Goal: Information Seeking & Learning: Find specific fact

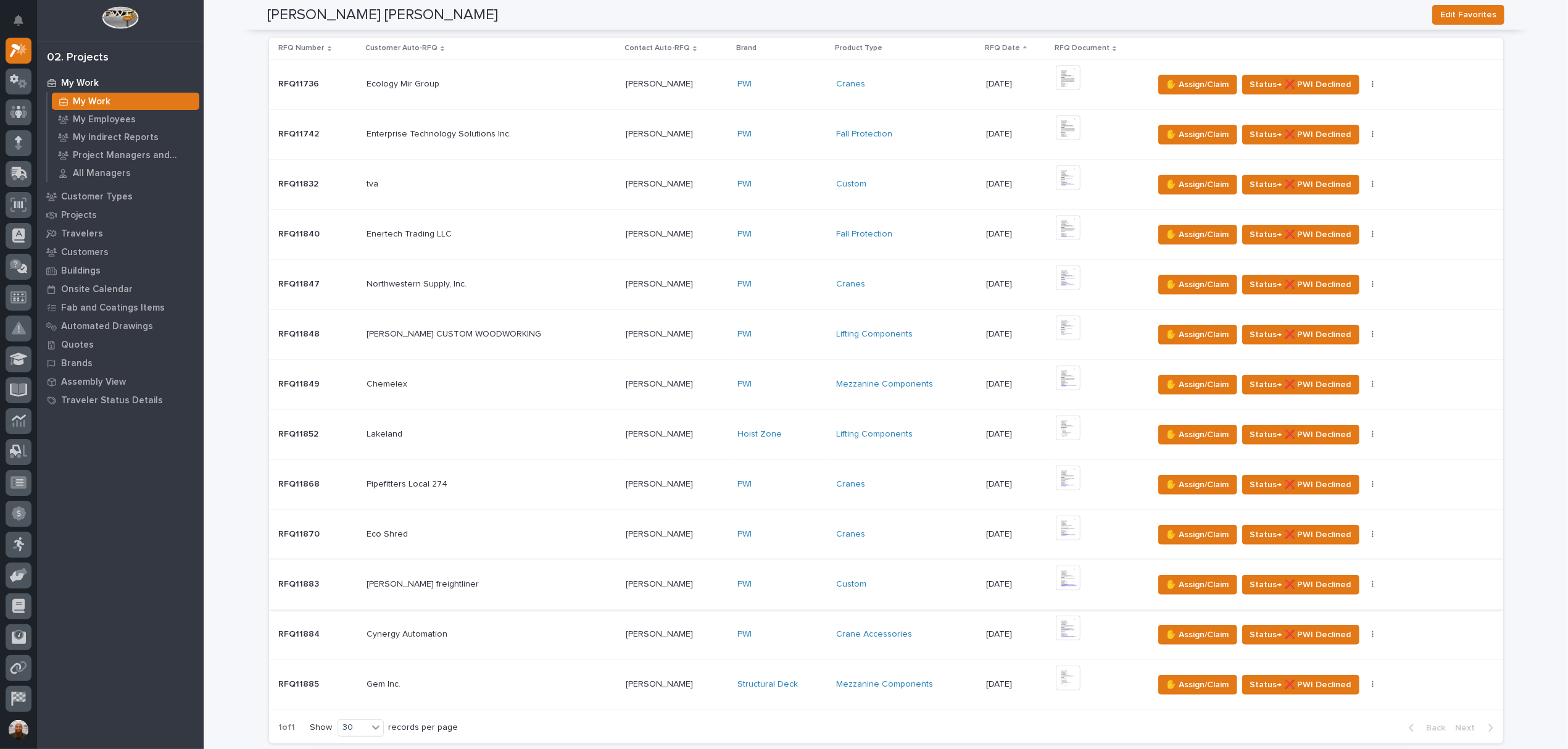
scroll to position [130, 0]
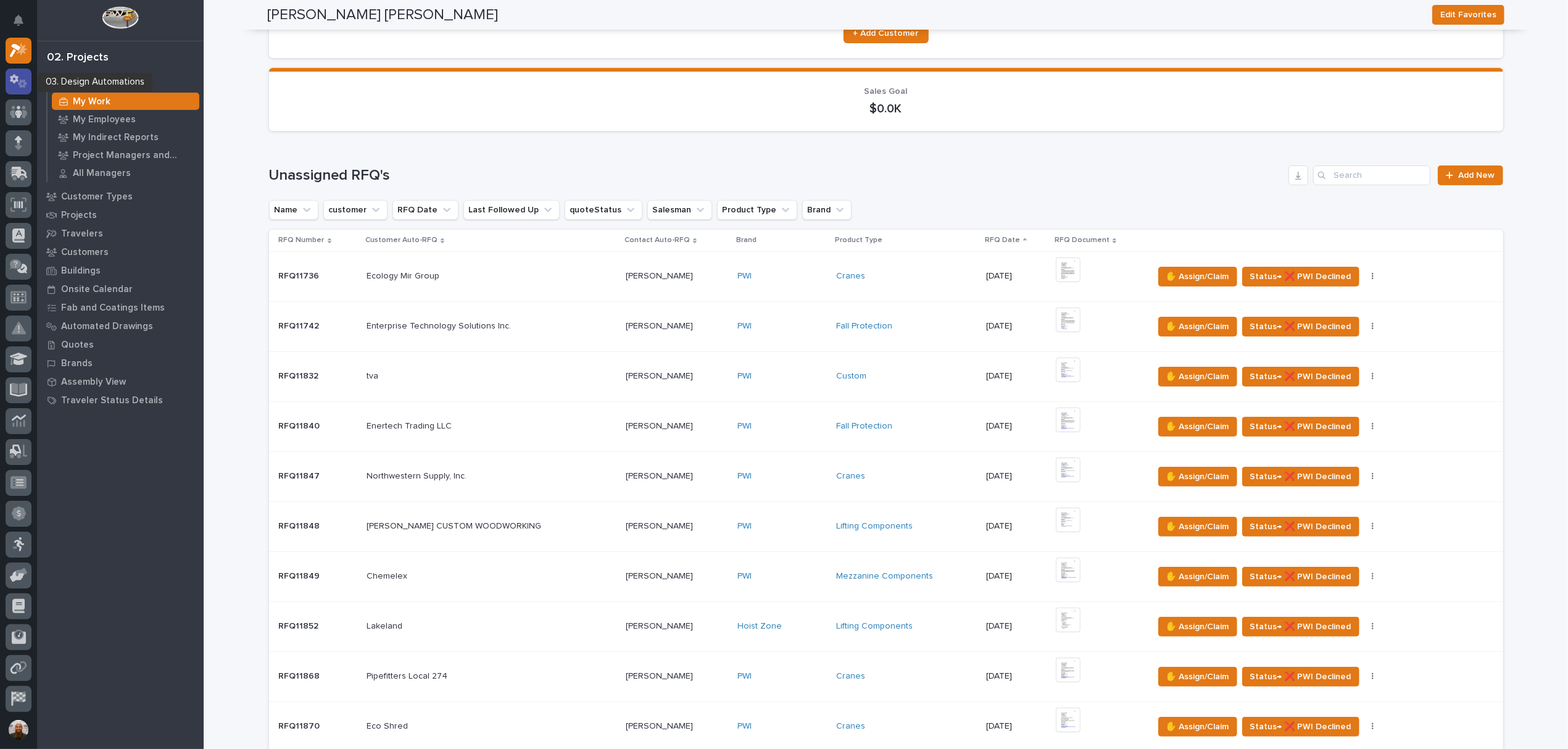
click at [13, 83] on icon at bounding box center [14, 78] width 9 height 9
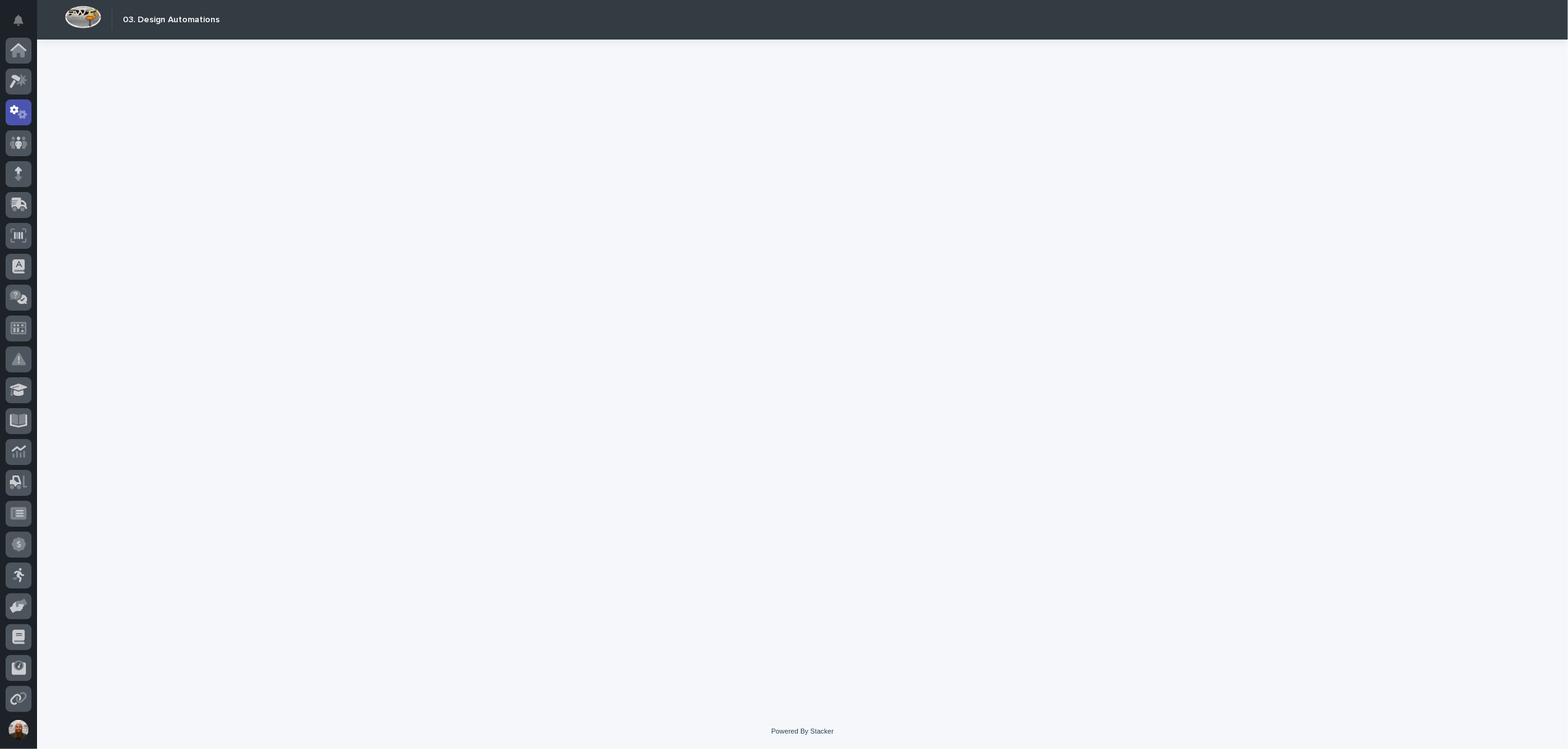
scroll to position [61, 0]
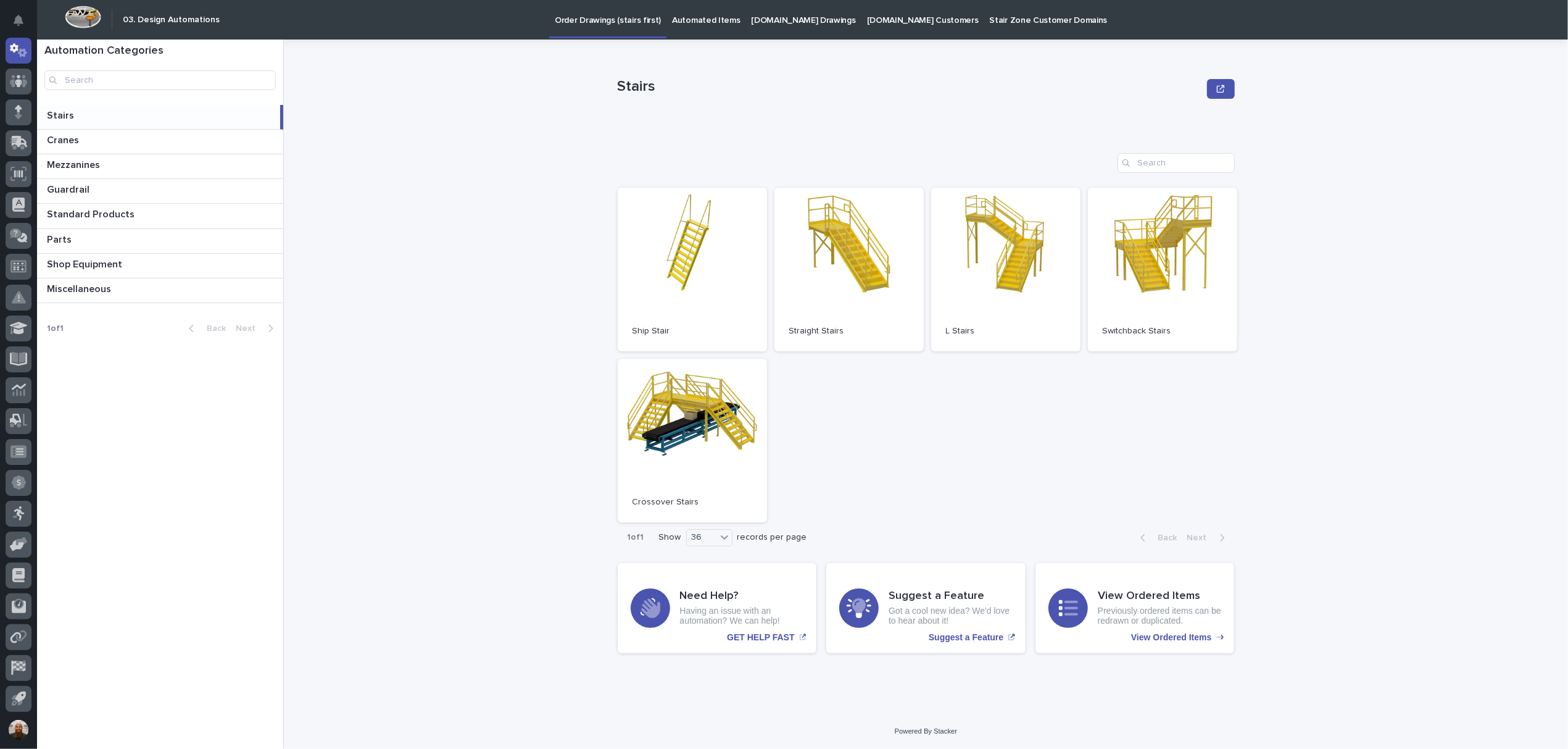
drag, startPoint x: 405, startPoint y: 182, endPoint x: 388, endPoint y: 153, distance: 33.6
click at [388, 153] on div "Stairs Stairs Sorry, there was an error saving your record. Please try again. P…" at bounding box center [933, 393] width 1269 height 709
drag, startPoint x: 350, startPoint y: 164, endPoint x: 346, endPoint y: 136, distance: 28.3
click at [346, 136] on div "Stairs Stairs Sorry, there was an error saving your record. Please try again. P…" at bounding box center [933, 393] width 1269 height 709
drag, startPoint x: 332, startPoint y: 143, endPoint x: 329, endPoint y: 116, distance: 27.2
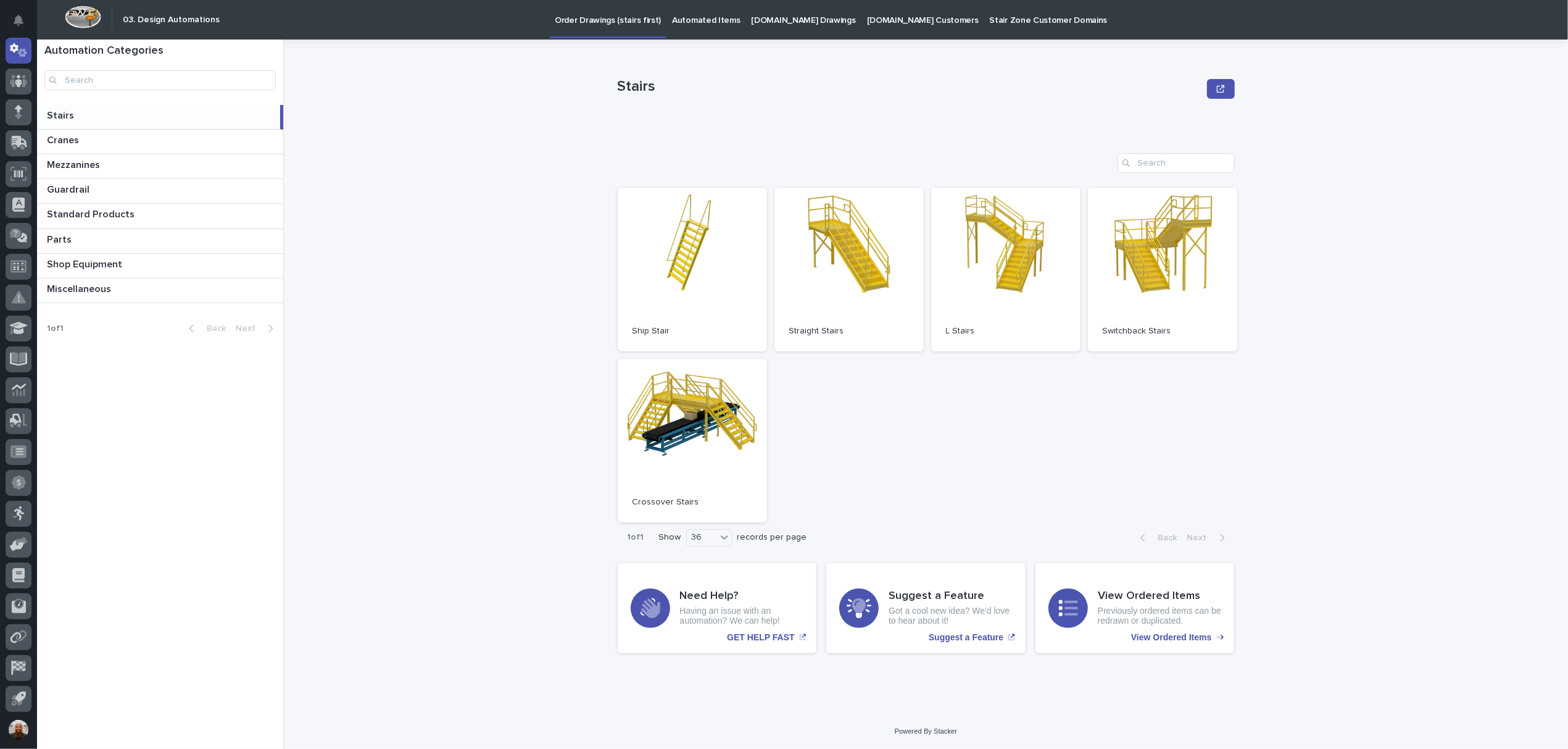
drag, startPoint x: 329, startPoint y: 116, endPoint x: 354, endPoint y: 95, distance: 32.6
click at [354, 95] on div "Stairs Stairs Sorry, there was an error saving your record. Please try again. P…" at bounding box center [933, 393] width 1269 height 709
click at [360, 236] on div "Stairs Stairs Sorry, there was an error saving your record. Please try again. P…" at bounding box center [933, 393] width 1269 height 709
click at [17, 89] on div at bounding box center [18, 81] width 26 height 26
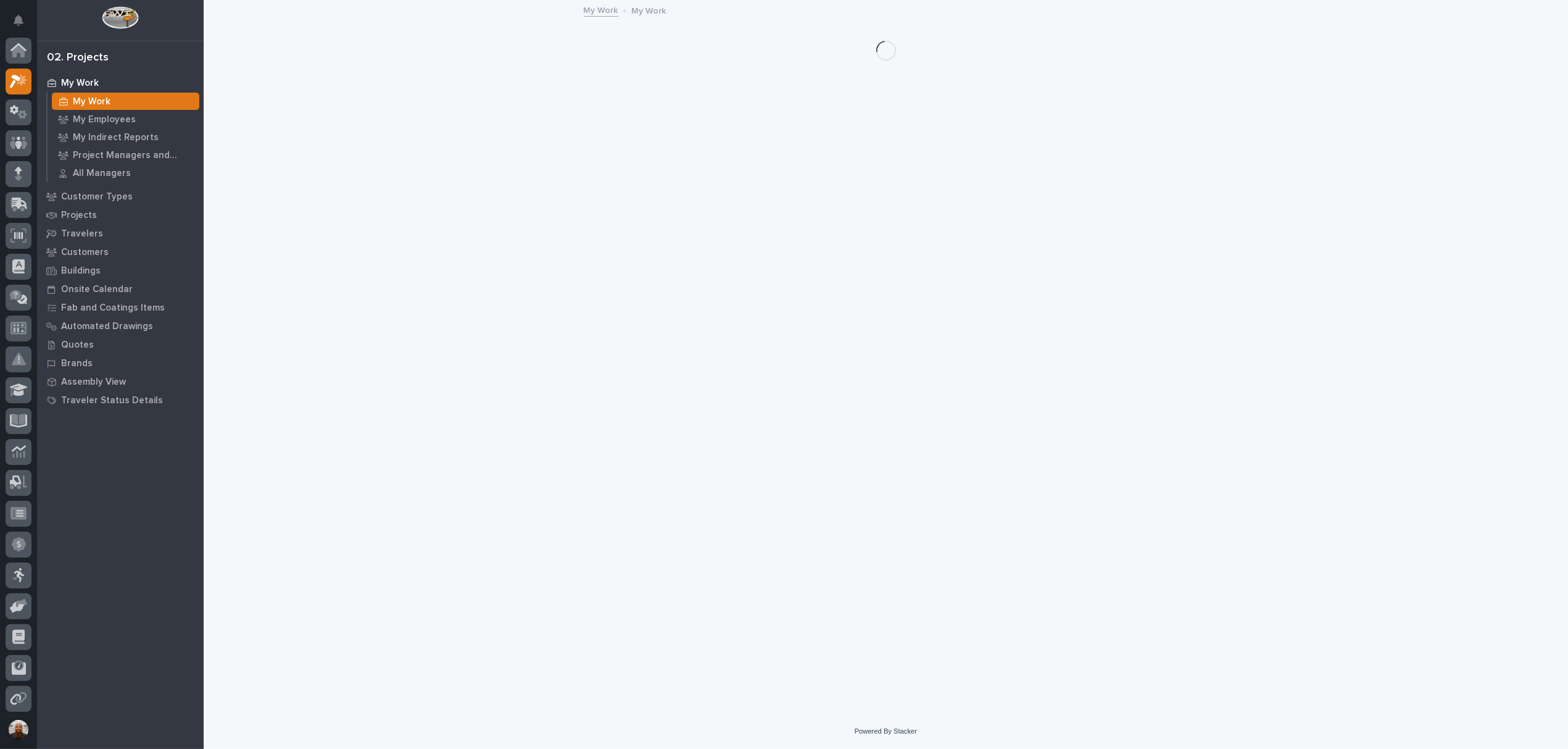
scroll to position [31, 0]
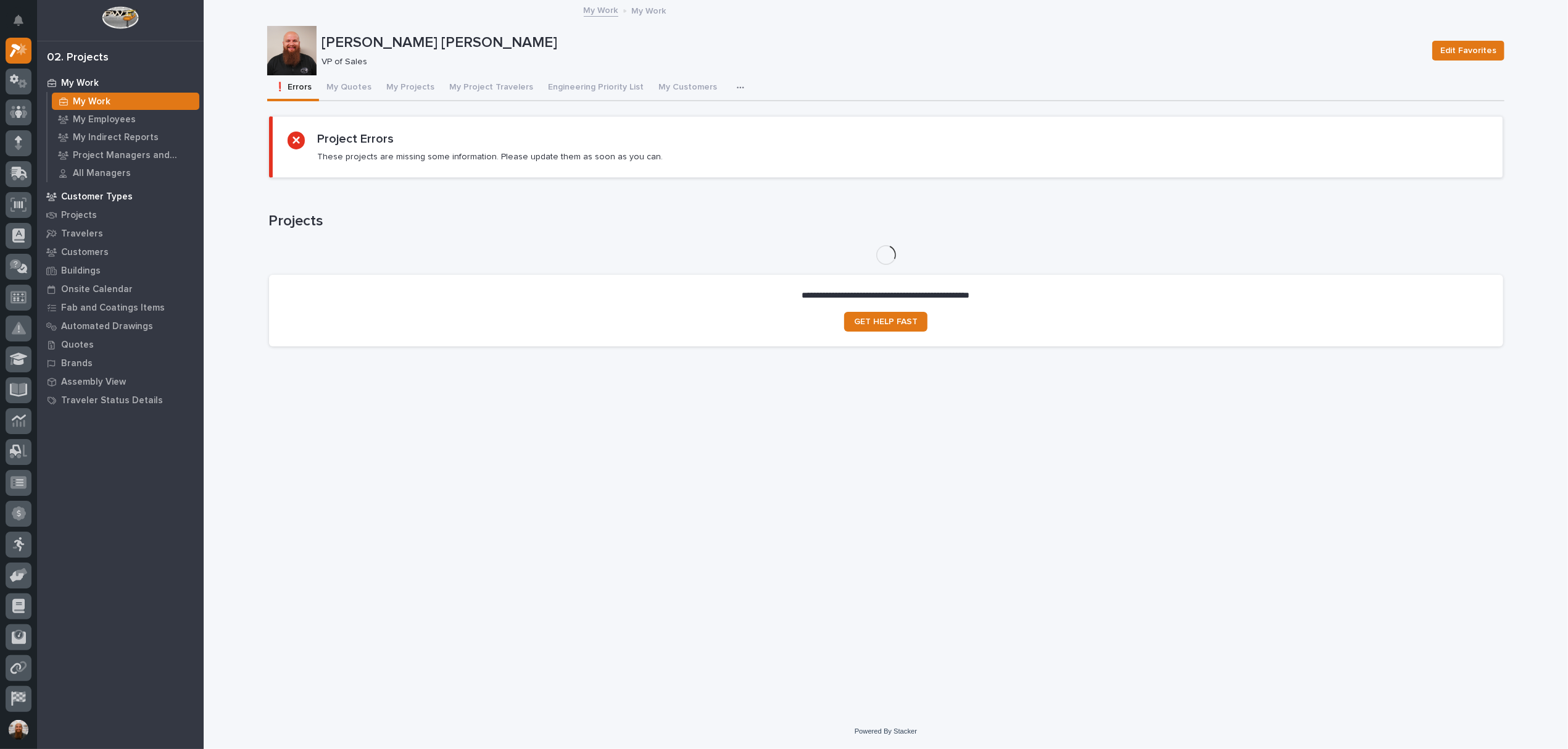
click at [85, 195] on p "Customer Types" at bounding box center [97, 197] width 71 height 11
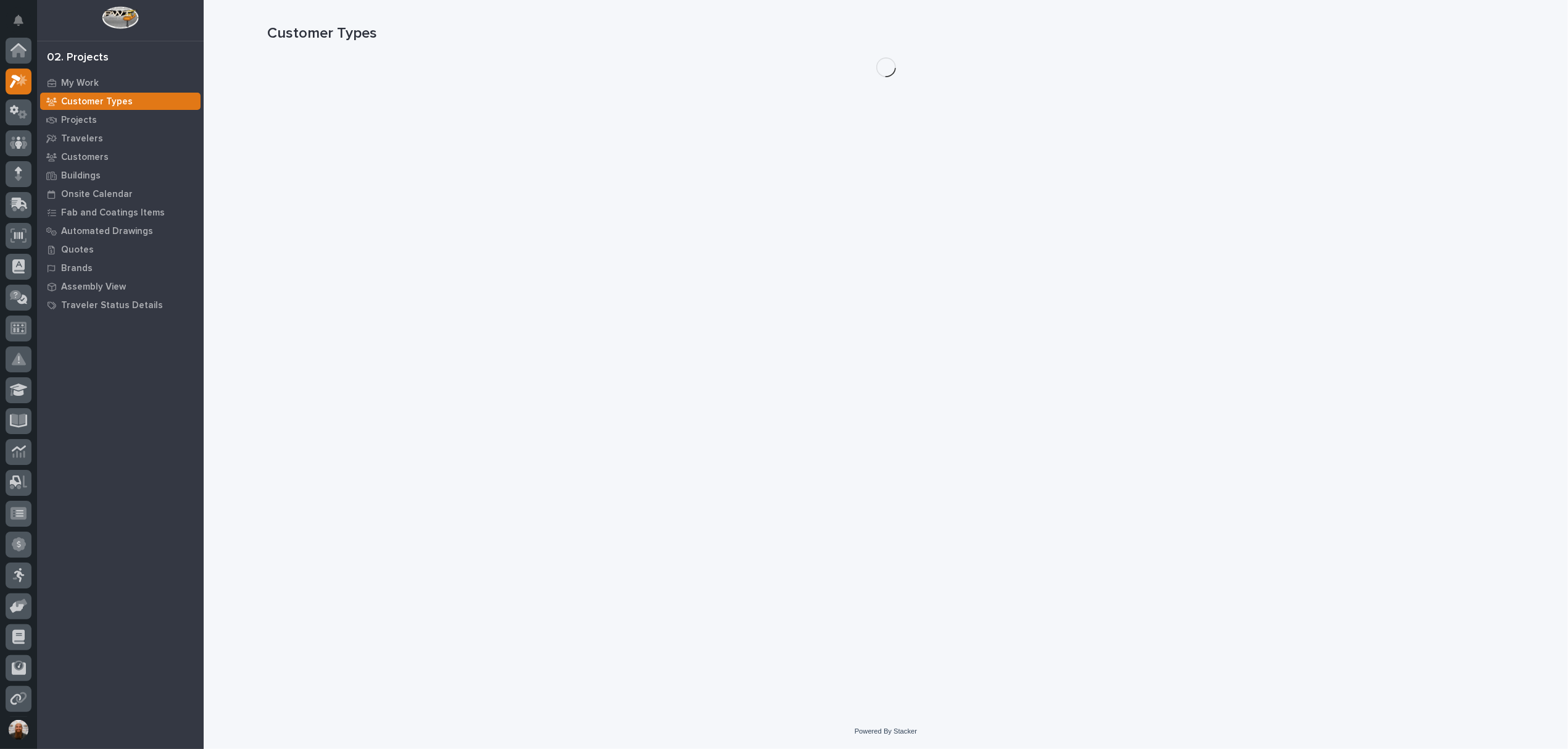
scroll to position [31, 0]
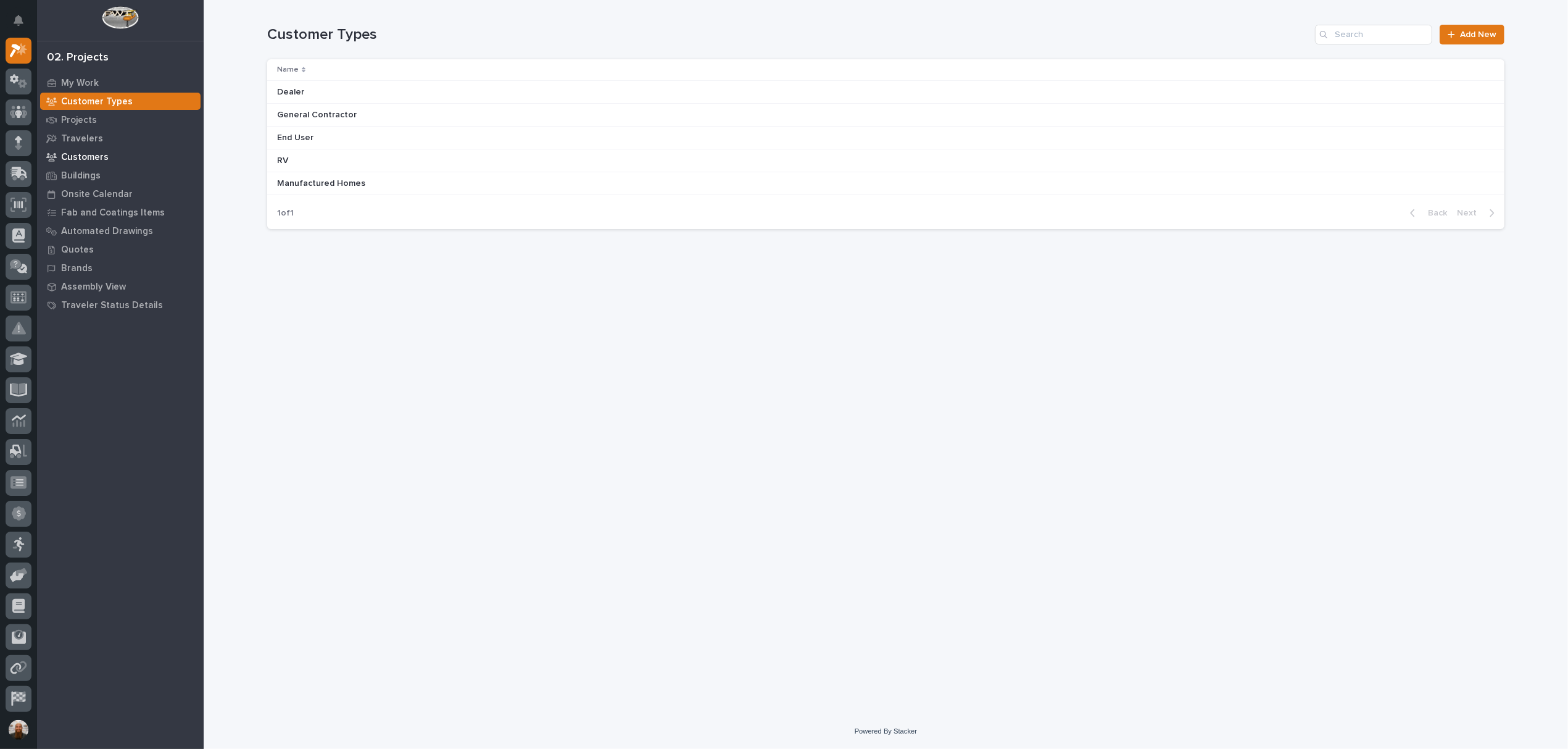
click at [90, 150] on div "Customers" at bounding box center [120, 157] width 160 height 17
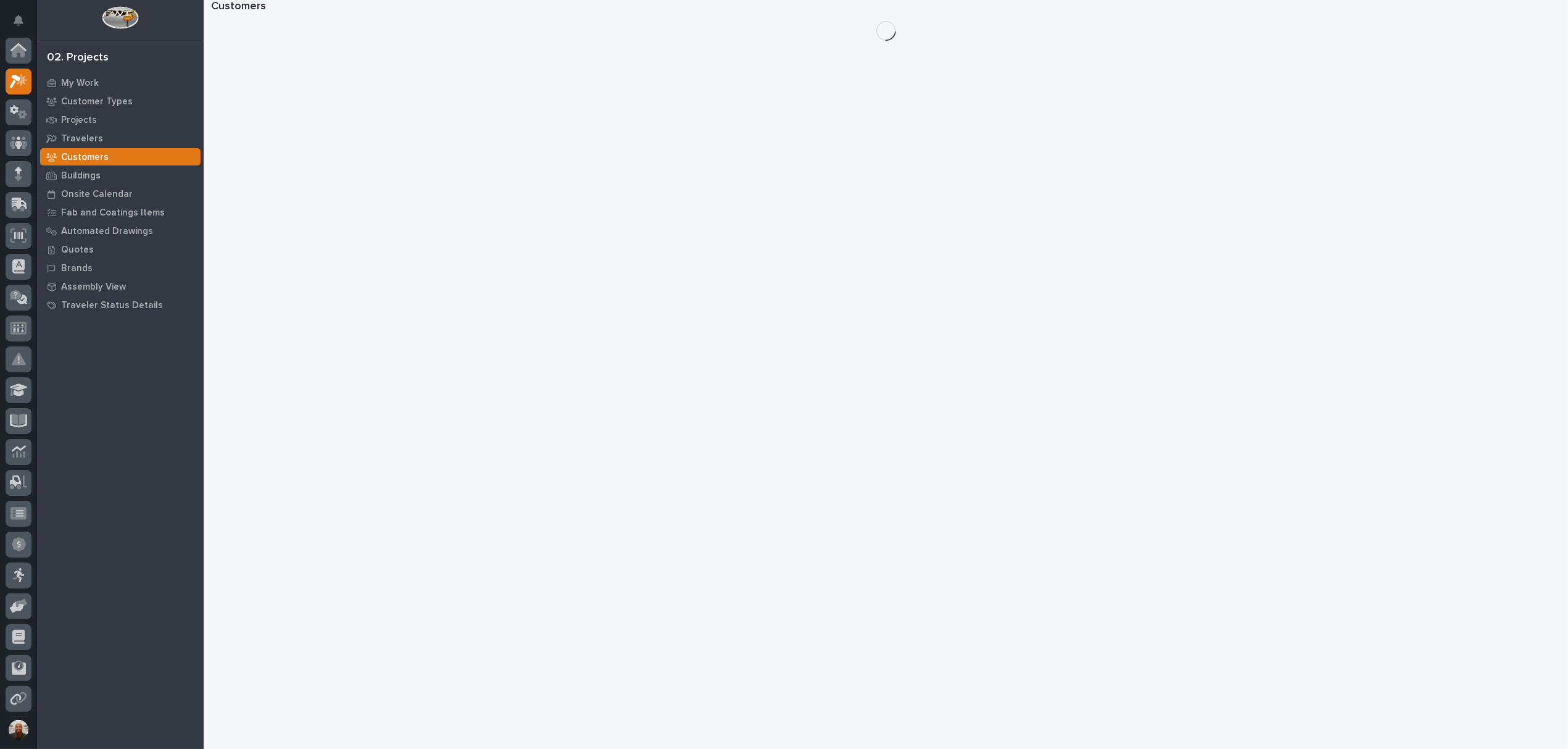
scroll to position [31, 0]
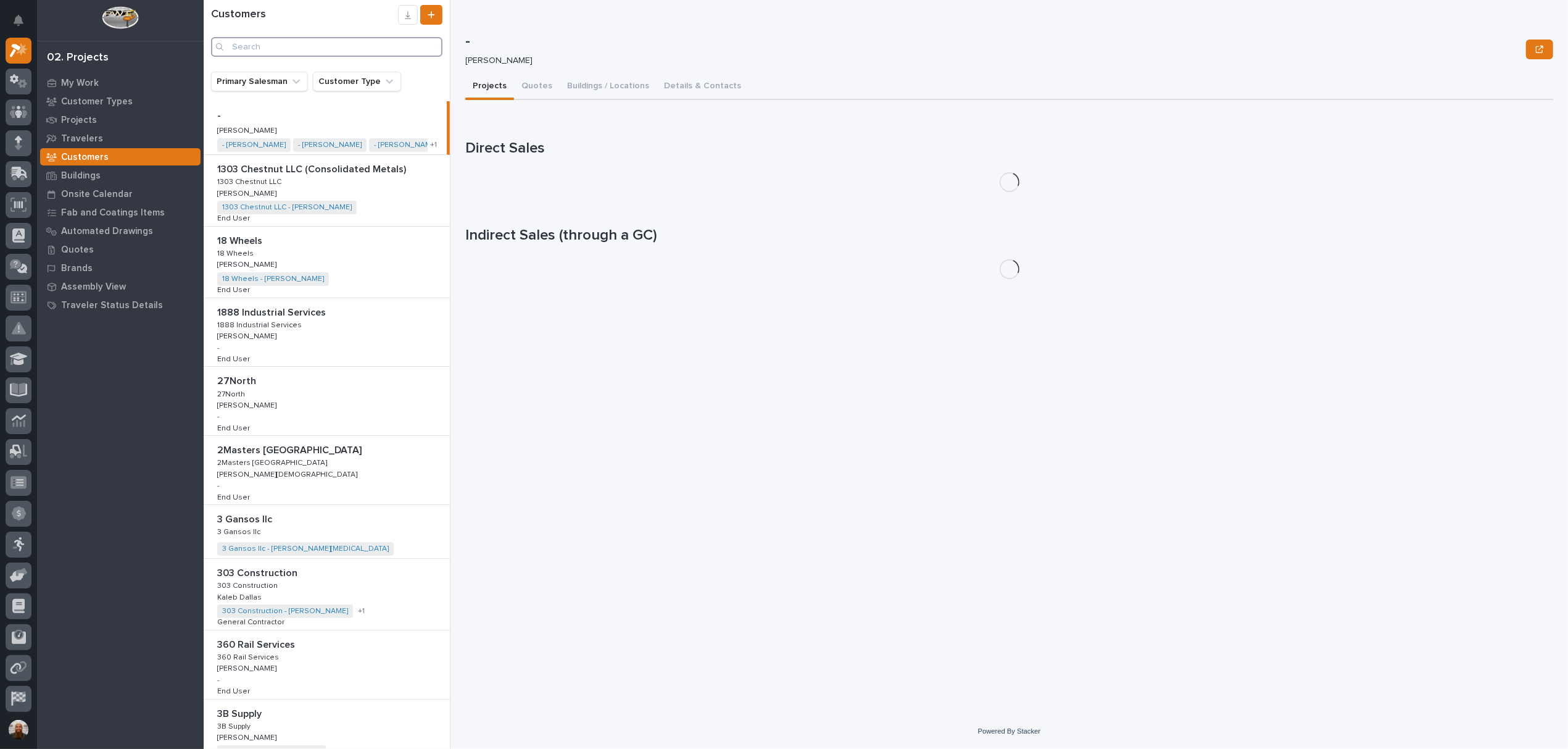
click at [306, 51] on input "Search" at bounding box center [326, 47] width 231 height 20
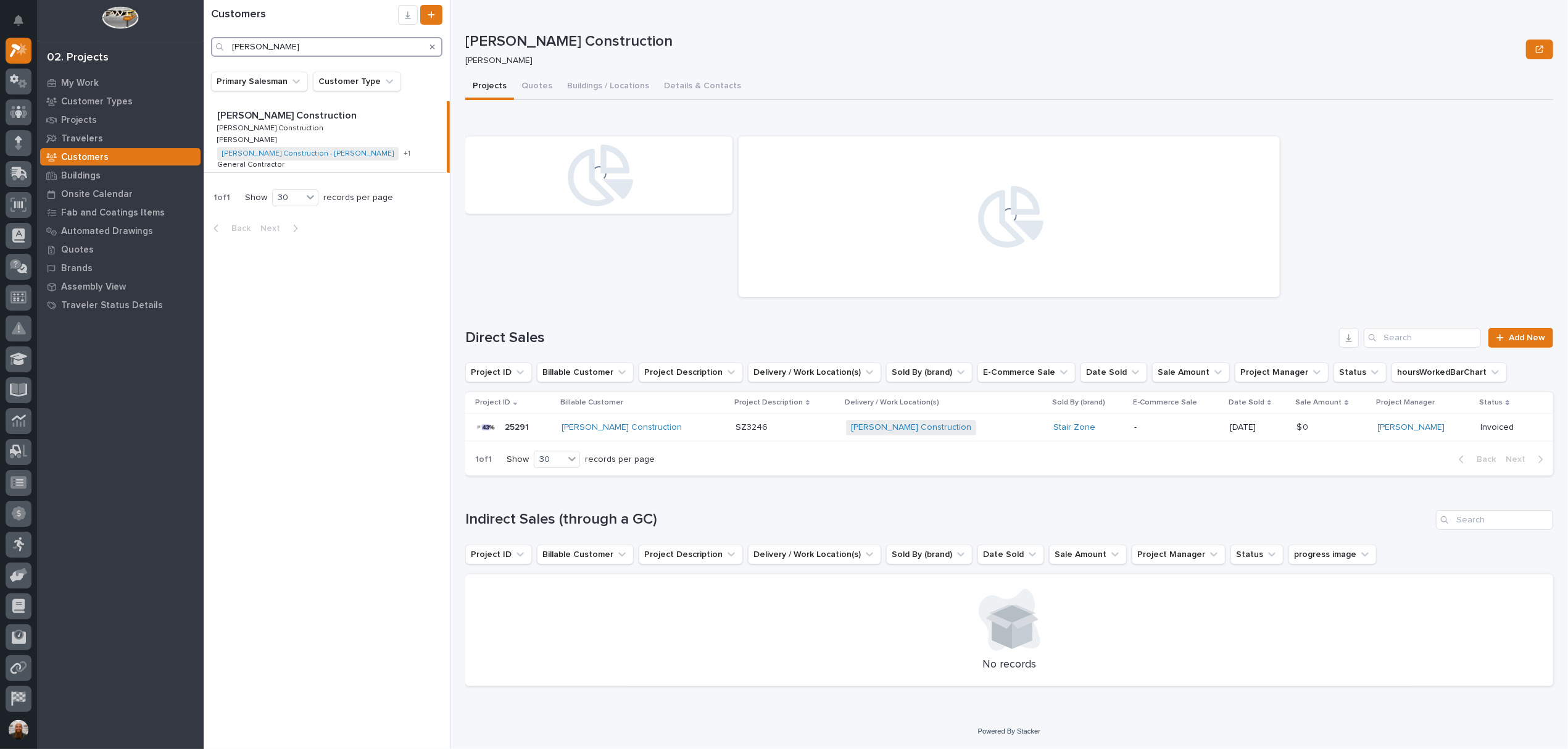
type input "[PERSON_NAME]"
click at [334, 121] on p at bounding box center [327, 116] width 221 height 12
click at [753, 495] on div "Loading... Saving… Indirect Sales (through a GC) Project ID Billable Customer P…" at bounding box center [1009, 590] width 1088 height 211
click at [614, 255] on div "0 In Progress Sales by [PERSON_NAME] (all time)" at bounding box center [1009, 216] width 1100 height 173
